Goal: Task Accomplishment & Management: Use online tool/utility

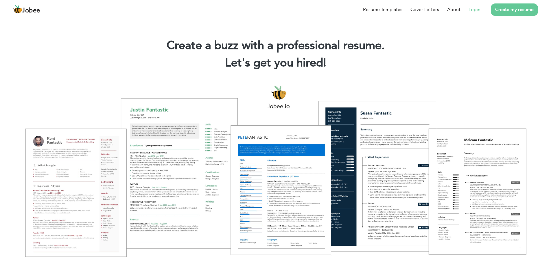
click at [476, 9] on link "Login" at bounding box center [474, 9] width 12 height 7
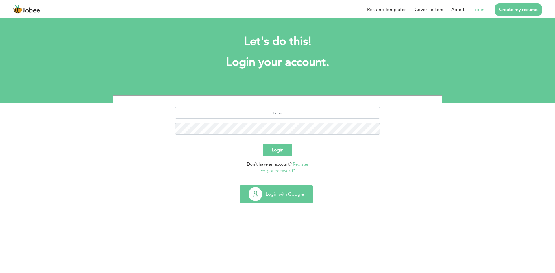
click at [293, 192] on button "Login with Google" at bounding box center [276, 194] width 73 height 17
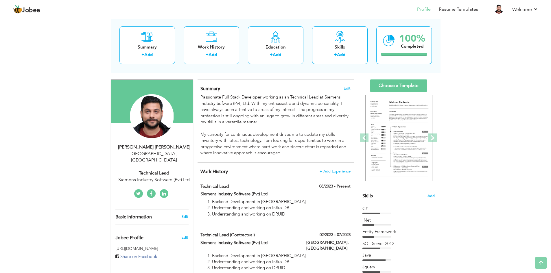
scroll to position [29, 0]
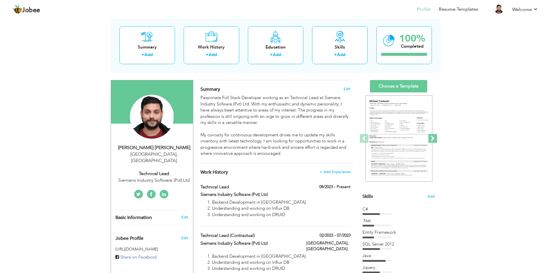
click at [433, 138] on span at bounding box center [432, 138] width 9 height 9
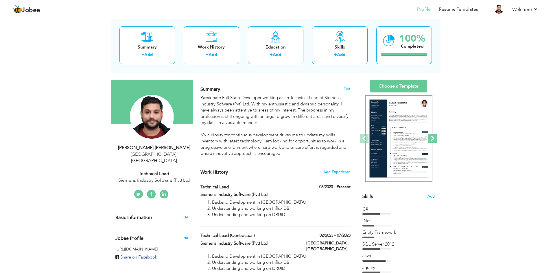
click at [433, 138] on span at bounding box center [432, 138] width 9 height 9
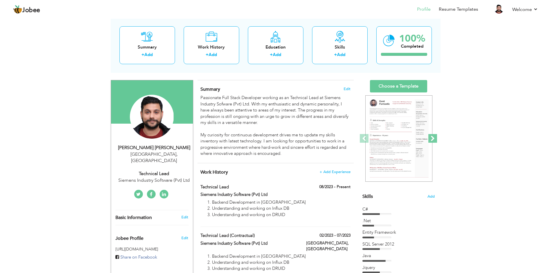
click at [433, 138] on span at bounding box center [432, 138] width 9 height 9
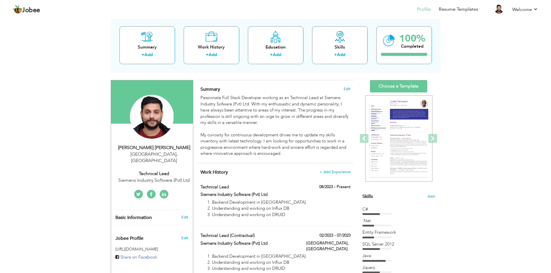
drag, startPoint x: 433, startPoint y: 138, endPoint x: 459, endPoint y: 107, distance: 40.2
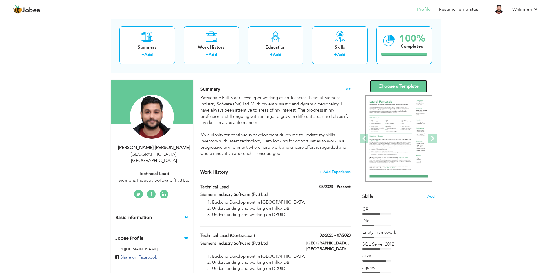
click at [405, 85] on link "Choose a Template" at bounding box center [398, 86] width 57 height 12
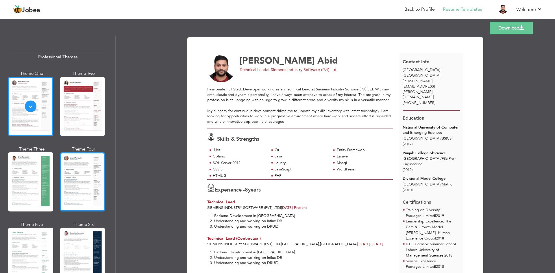
scroll to position [174, 0]
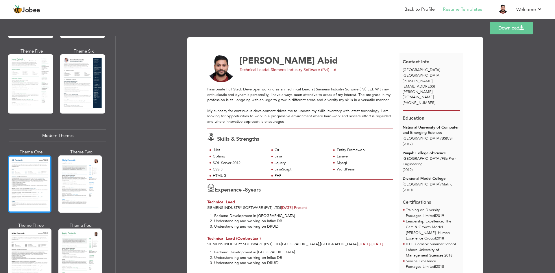
click at [33, 176] on div at bounding box center [29, 184] width 43 height 57
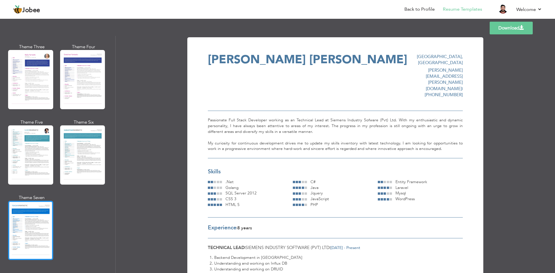
scroll to position [781, 0]
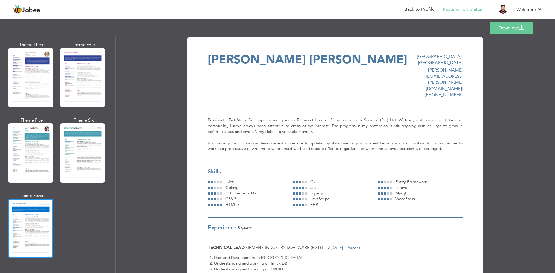
click at [41, 214] on div at bounding box center [30, 228] width 45 height 59
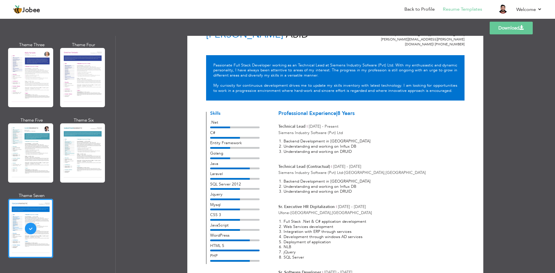
scroll to position [0, 0]
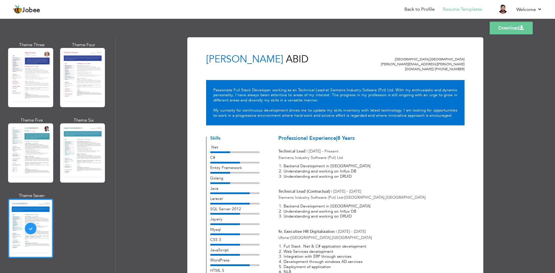
click at [94, 117] on div "Theme Six" at bounding box center [83, 120] width 45 height 6
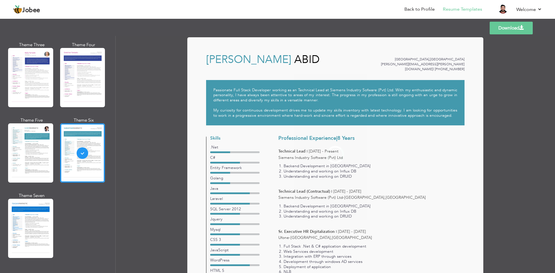
drag, startPoint x: 94, startPoint y: 110, endPoint x: 73, endPoint y: 138, distance: 34.5
click at [73, 138] on div at bounding box center [82, 152] width 45 height 59
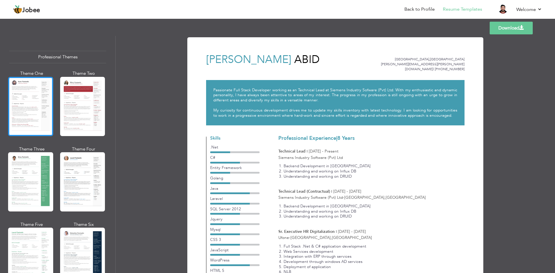
click at [34, 115] on div at bounding box center [30, 106] width 45 height 59
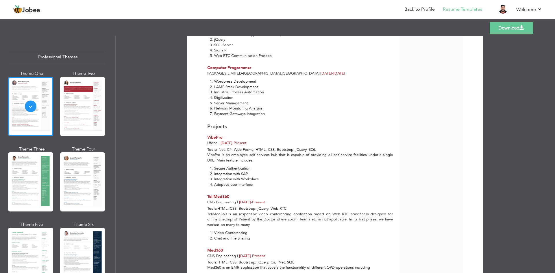
scroll to position [347, 0]
